Goal: Information Seeking & Learning: Learn about a topic

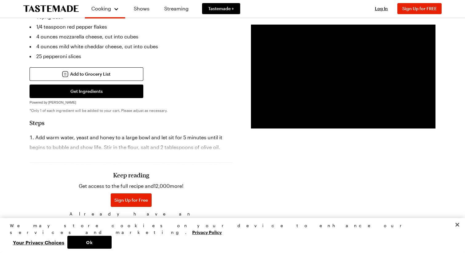
scroll to position [336, 0]
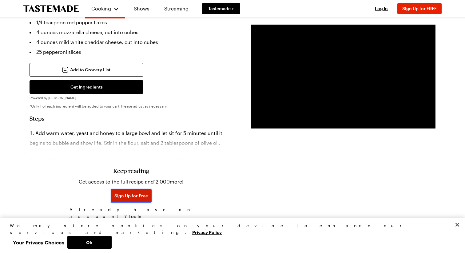
click at [145, 193] on span "Sign Up for Free" at bounding box center [131, 196] width 34 height 6
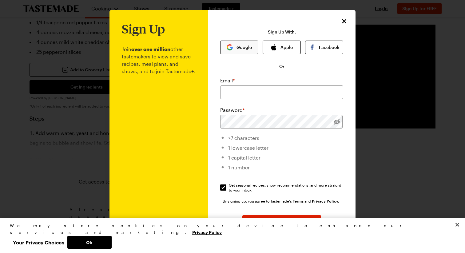
click at [238, 49] on button "Google" at bounding box center [239, 48] width 38 height 14
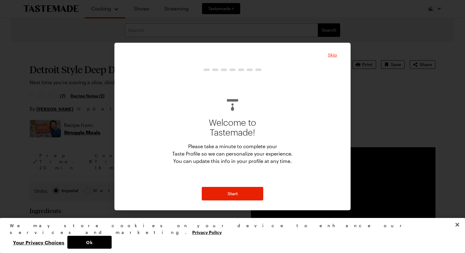
click at [334, 56] on span "Skip" at bounding box center [332, 55] width 9 height 6
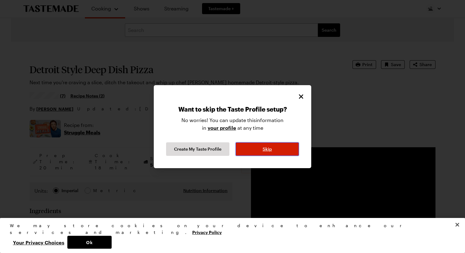
click at [264, 150] on span "Skip" at bounding box center [267, 149] width 9 height 6
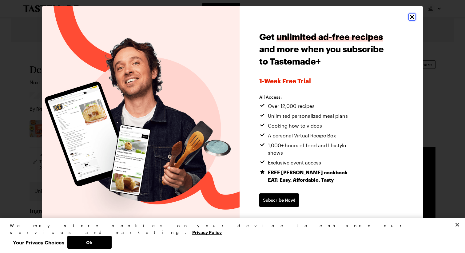
click at [413, 20] on icon "Close" at bounding box center [411, 16] width 7 height 7
type textarea "x"
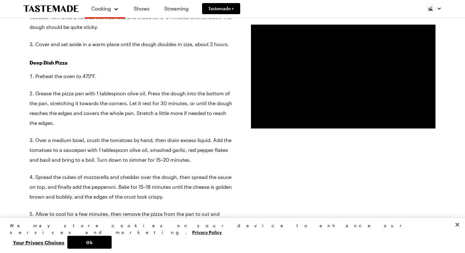
scroll to position [505, 0]
